Goal: Task Accomplishment & Management: Manage account settings

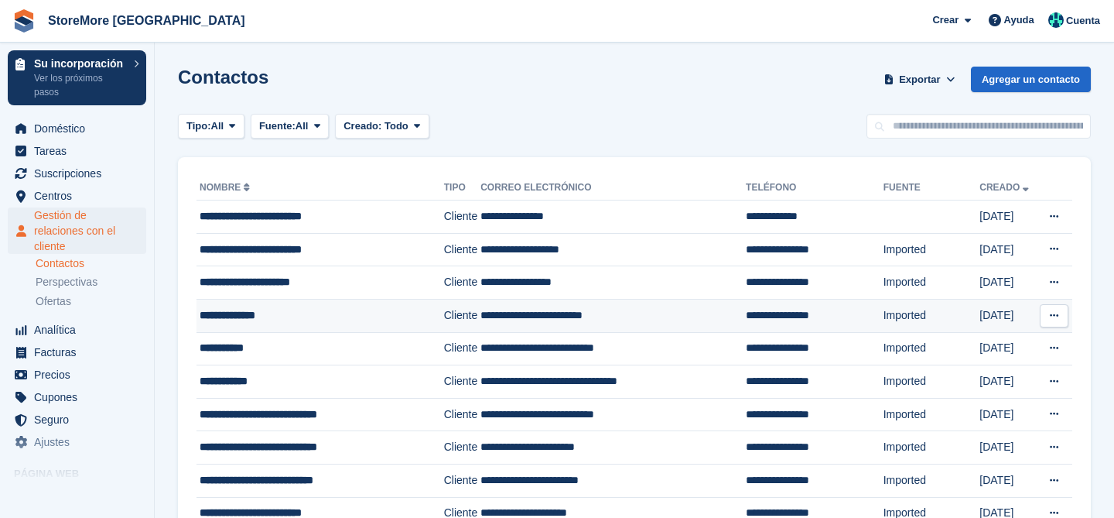
scroll to position [364, 0]
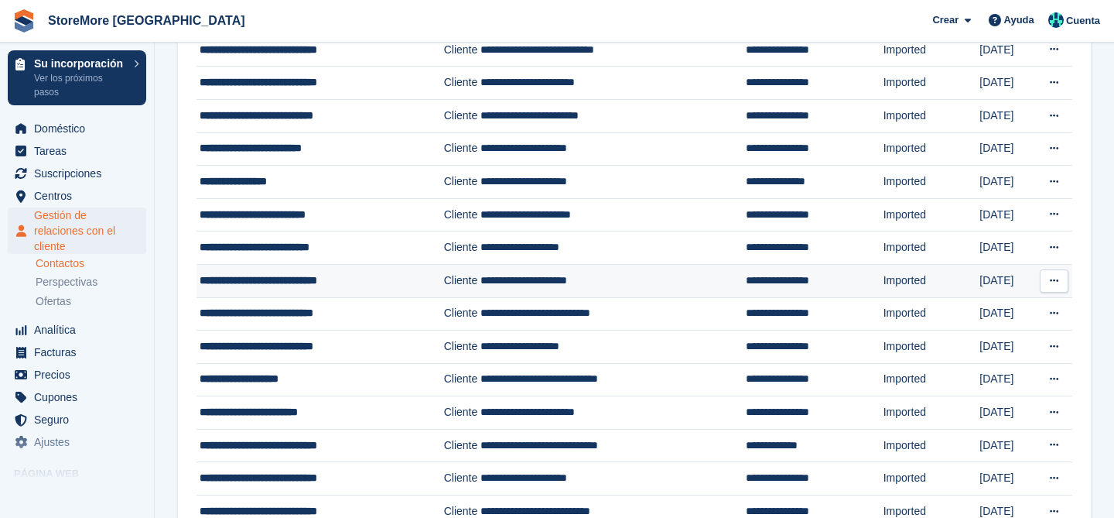
click at [277, 275] on span "**********" at bounding box center [259, 280] width 118 height 11
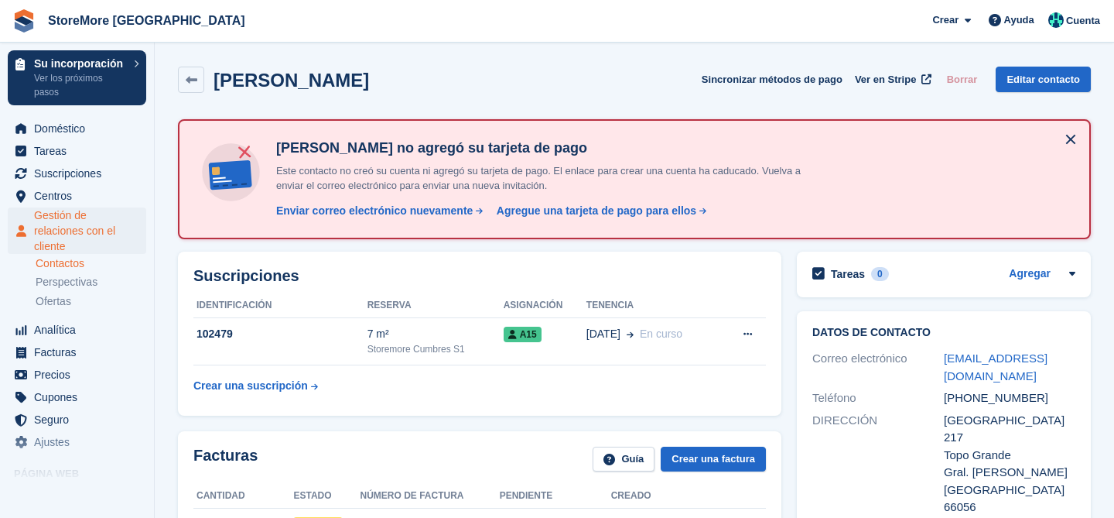
click at [1077, 135] on button at bounding box center [1070, 139] width 25 height 25
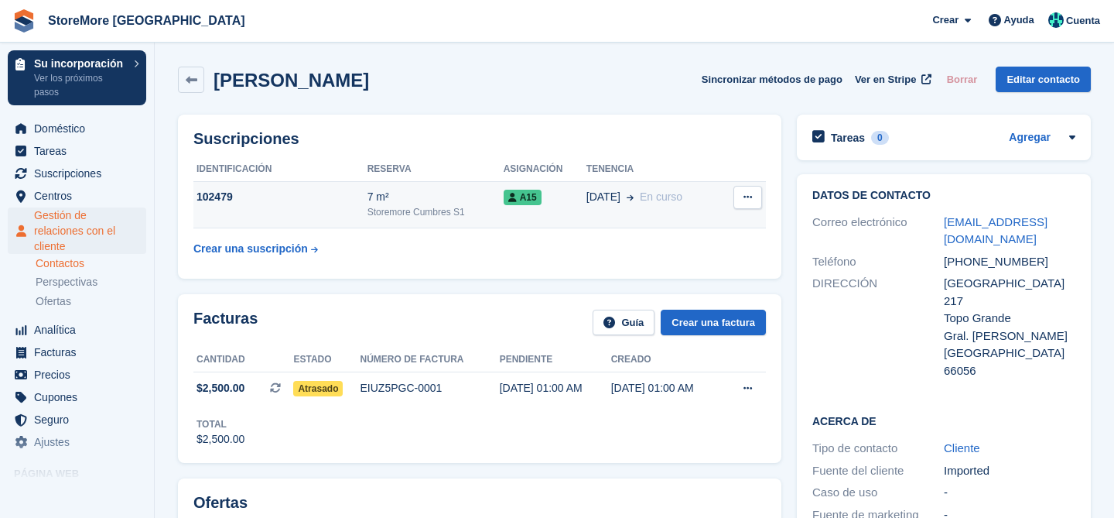
click at [603, 196] on span "01 Sep" at bounding box center [603, 197] width 34 height 16
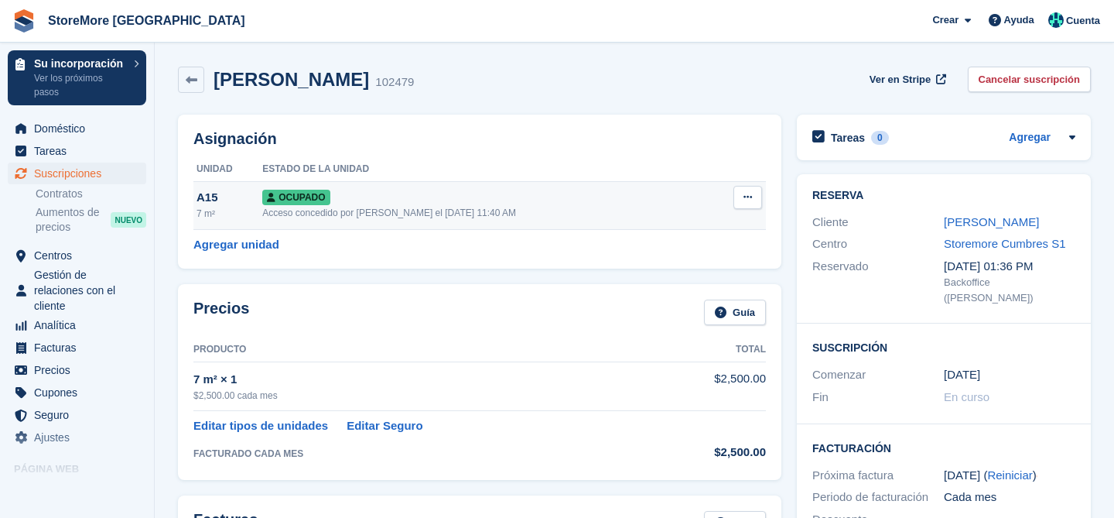
click at [744, 196] on icon at bounding box center [747, 197] width 9 height 10
click at [685, 282] on p "Desasignar" at bounding box center [687, 281] width 135 height 20
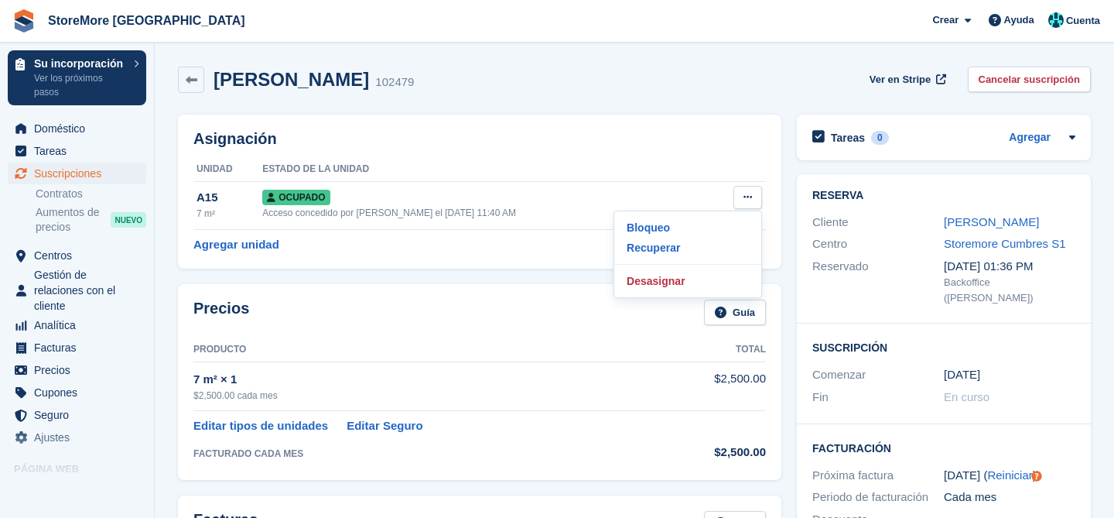
click at [516, 271] on div "Asignación Unidad Estado de la unidad A15 7 m² Ocupado Acceso concedido por Mar…" at bounding box center [479, 191] width 619 height 169
click at [1006, 73] on link "Cancelar suscripción" at bounding box center [1030, 80] width 124 height 26
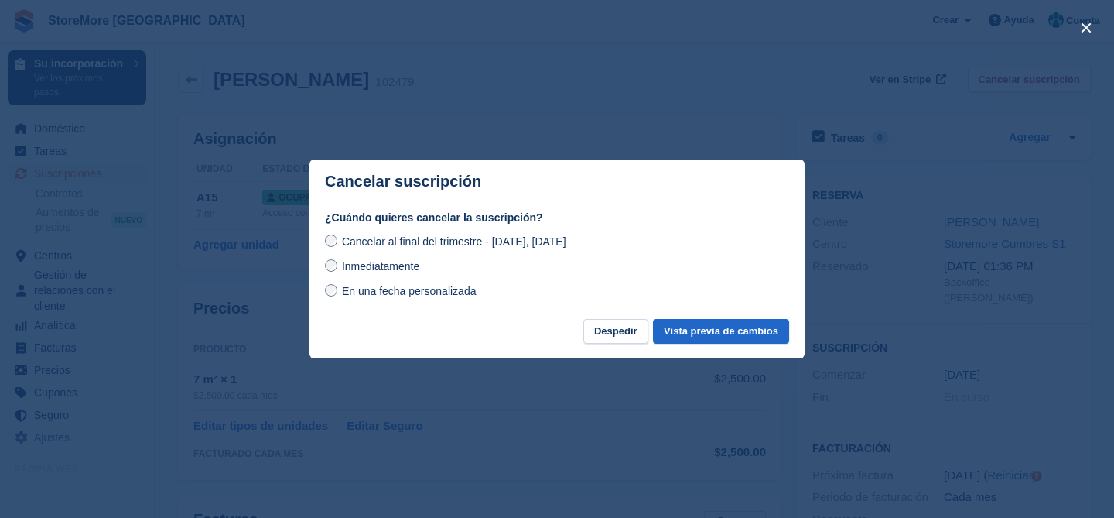
click at [404, 285] on span "En una fecha personalizada" at bounding box center [409, 291] width 135 height 12
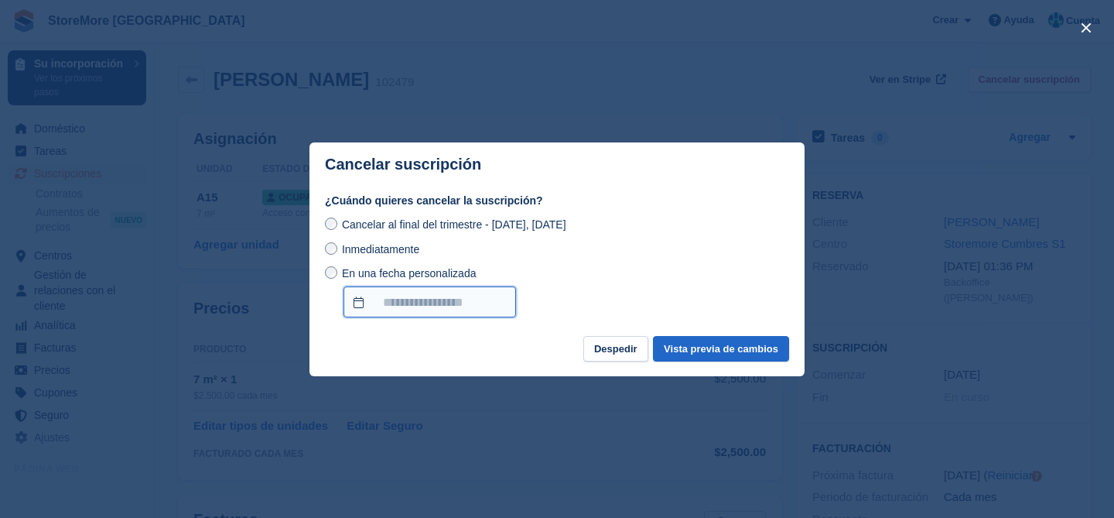
click at [395, 307] on input "En una fecha personalizada" at bounding box center [429, 301] width 173 height 31
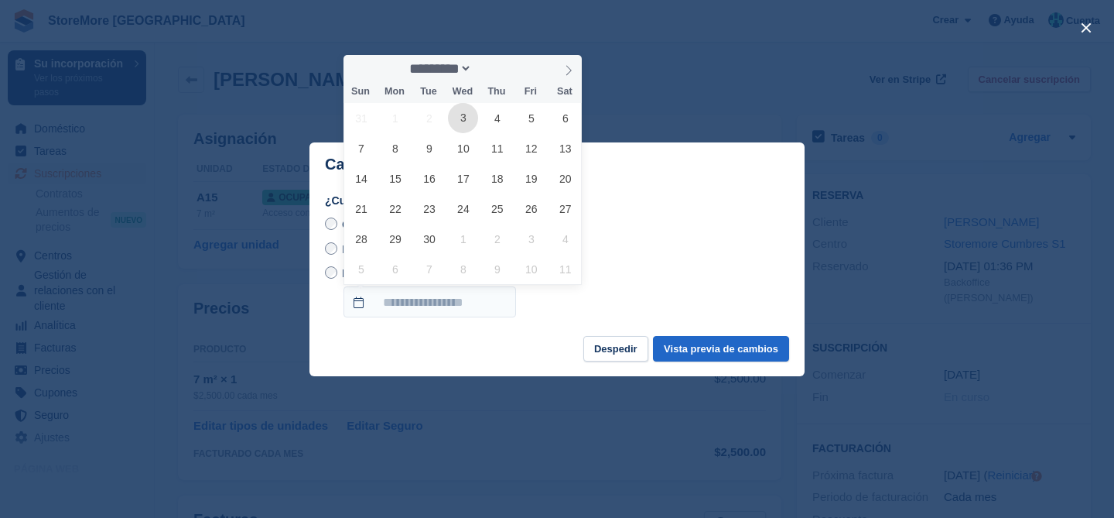
click at [459, 115] on span "3" at bounding box center [463, 118] width 30 height 30
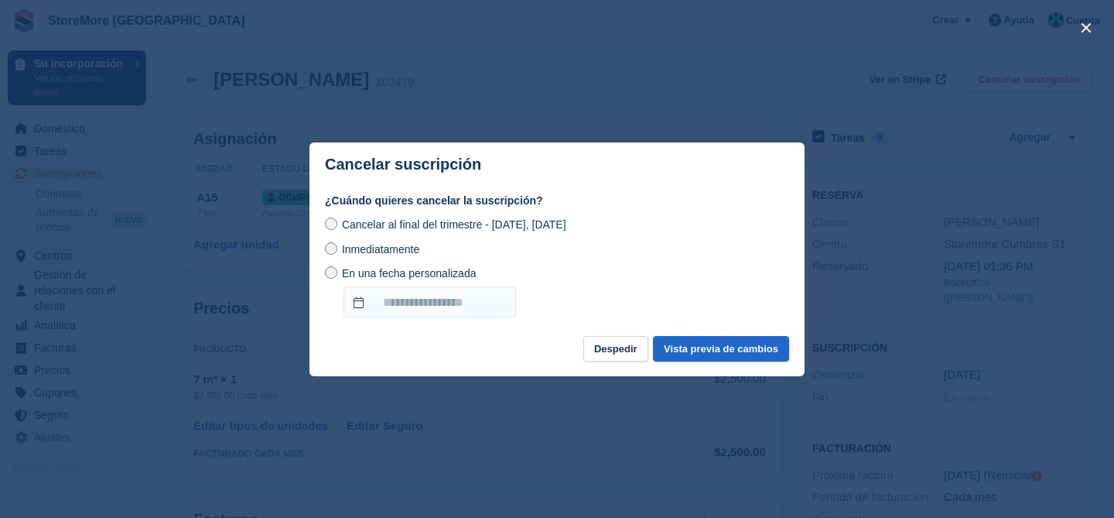
click at [596, 286] on div "En una fecha personalizada" at bounding box center [557, 291] width 464 height 53
click at [394, 251] on span "Inmediatamente" at bounding box center [380, 249] width 77 height 12
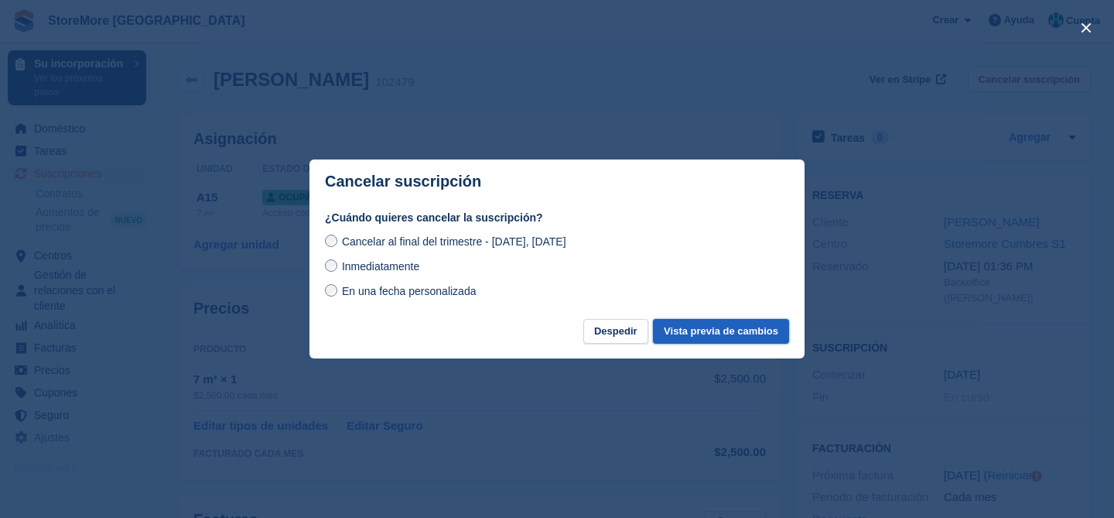
click at [697, 335] on button "Vista previa de cambios" at bounding box center [721, 332] width 136 height 26
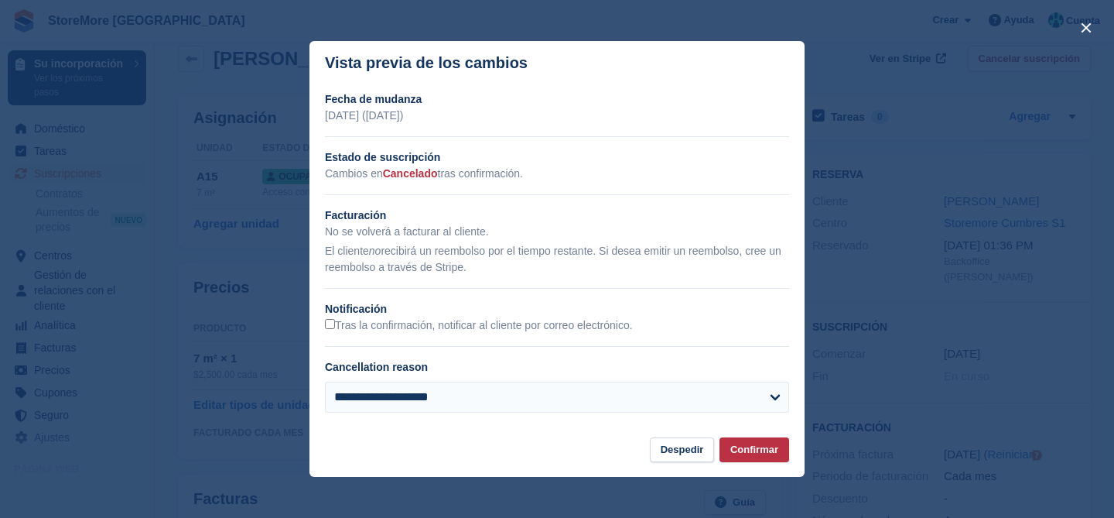
scroll to position [9, 0]
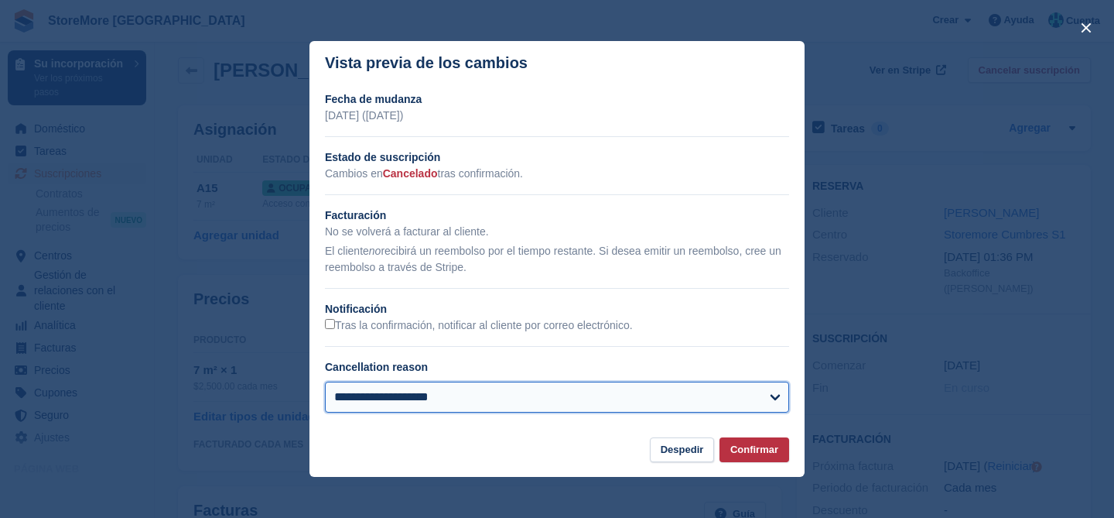
click at [446, 395] on select "**********" at bounding box center [557, 396] width 464 height 31
select select "**********"
click at [325, 381] on select "**********" at bounding box center [557, 396] width 464 height 31
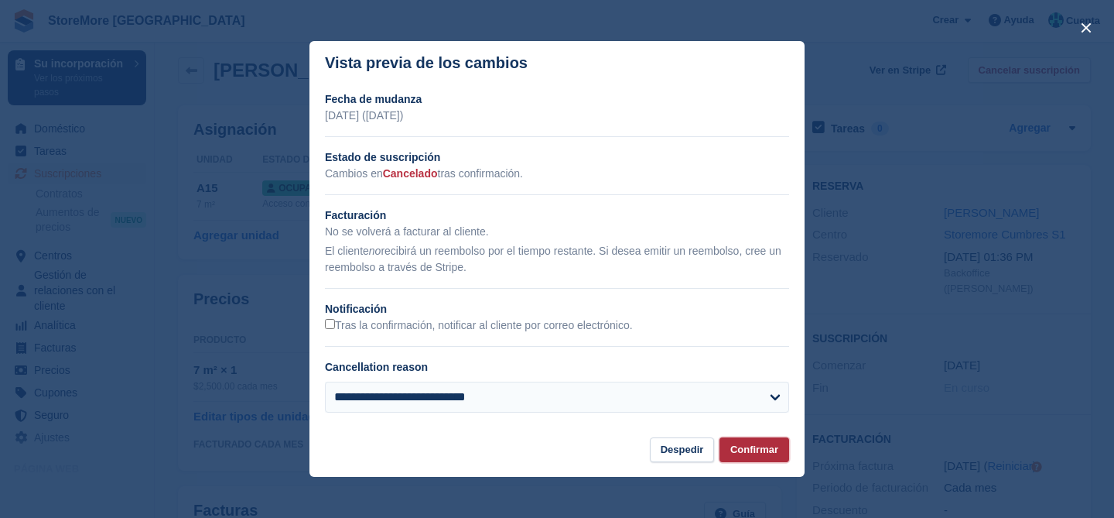
click at [753, 456] on button "Confirmar" at bounding box center [754, 450] width 70 height 26
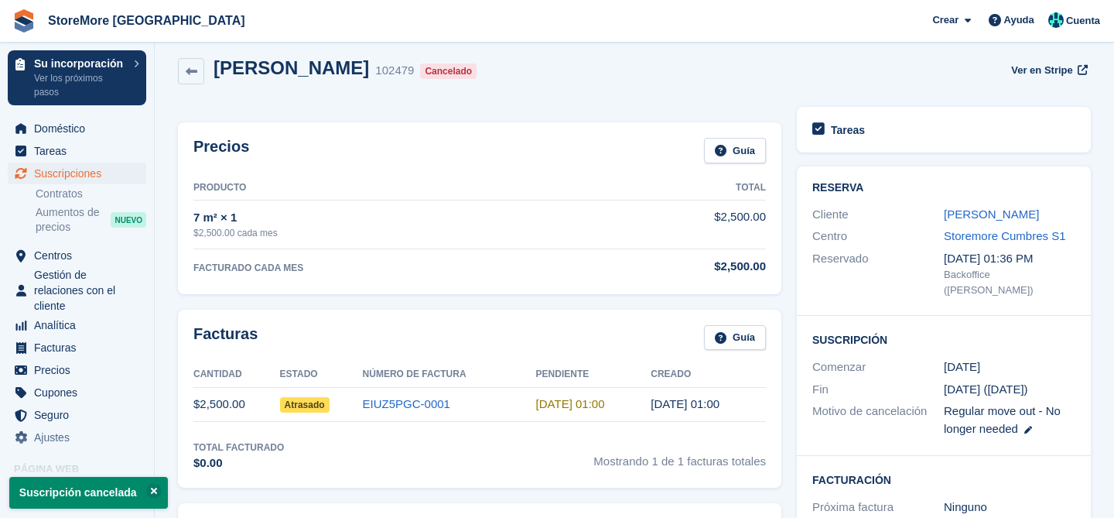
scroll to position [0, 0]
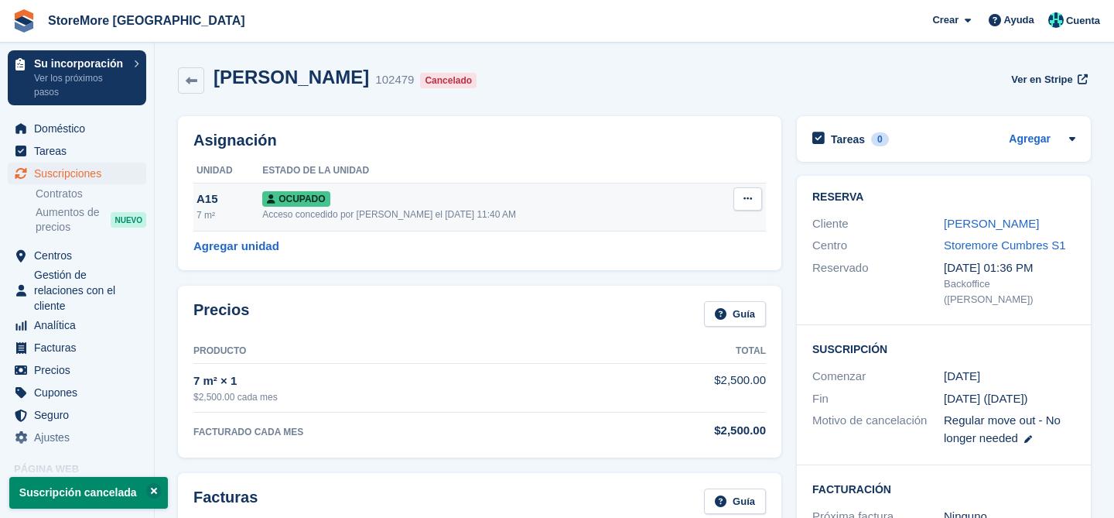
click at [753, 200] on button at bounding box center [747, 198] width 29 height 23
click at [699, 275] on p "Desasignar" at bounding box center [687, 282] width 135 height 20
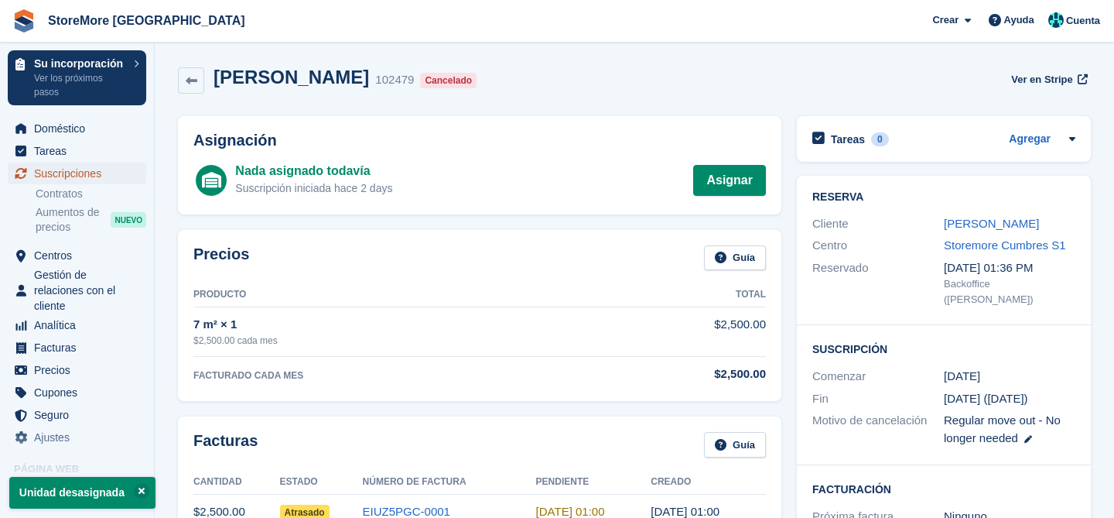
click at [67, 173] on span "Suscripciones" at bounding box center [80, 173] width 93 height 22
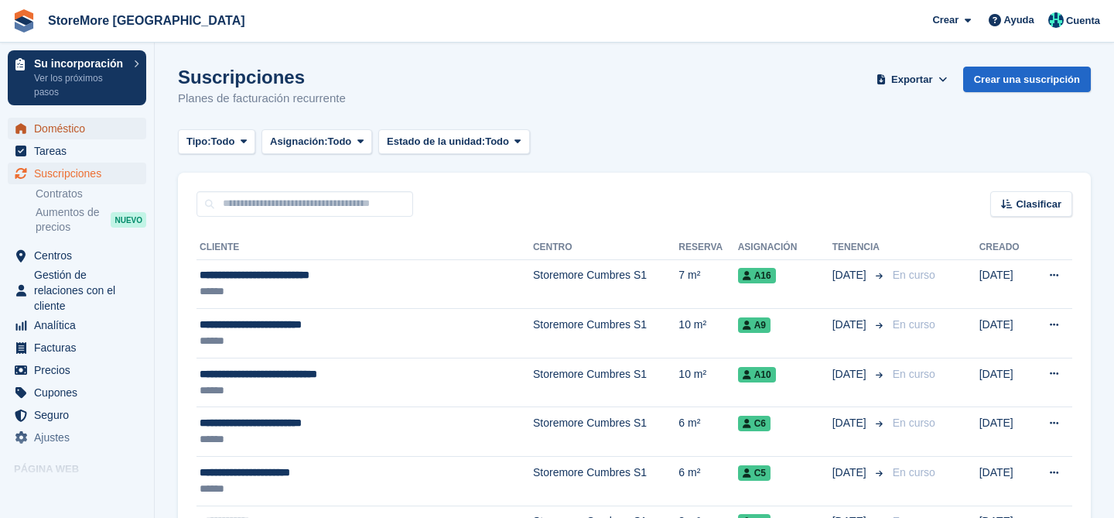
click at [84, 125] on span "Doméstico" at bounding box center [80, 129] width 93 height 22
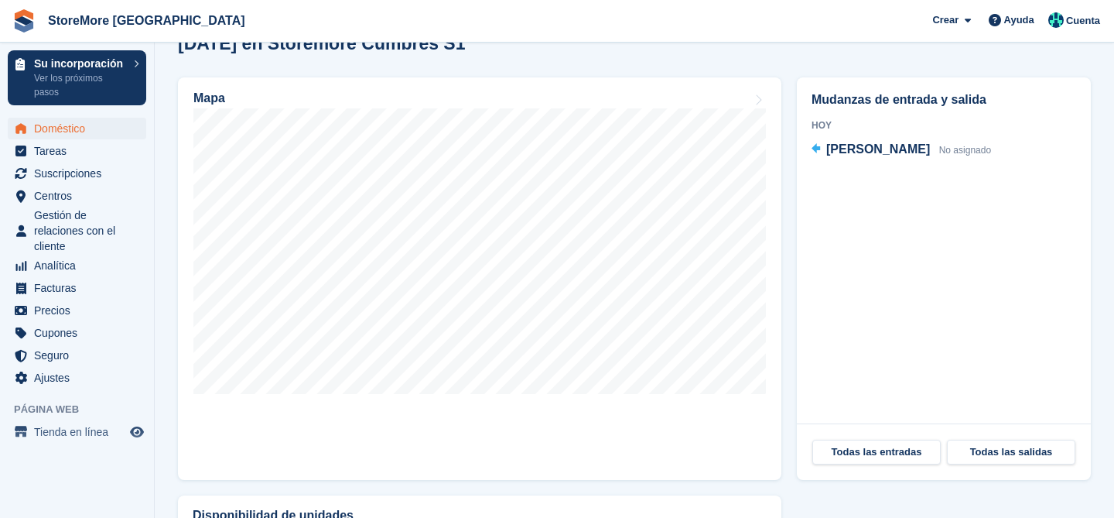
scroll to position [488, 0]
